Goal: Use online tool/utility: Utilize a website feature to perform a specific function

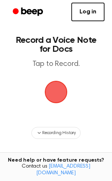
click at [53, 95] on span "button" at bounding box center [56, 92] width 24 height 24
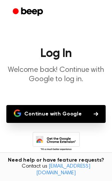
scroll to position [47, 0]
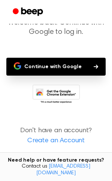
click at [81, 72] on button "Continue with Google" at bounding box center [55, 67] width 99 height 18
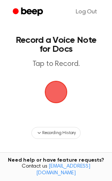
click at [58, 93] on span "button" at bounding box center [56, 92] width 24 height 24
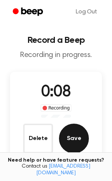
click at [74, 148] on button "Save" at bounding box center [74, 139] width 30 height 30
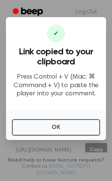
click at [76, 117] on div "OK" at bounding box center [56, 125] width 100 height 30
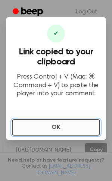
click at [77, 127] on button "OK" at bounding box center [56, 127] width 88 height 16
